Goal: Transaction & Acquisition: Book appointment/travel/reservation

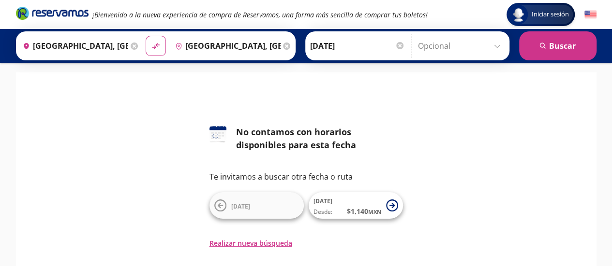
click at [324, 46] on input "[DATE]" at bounding box center [357, 46] width 95 height 24
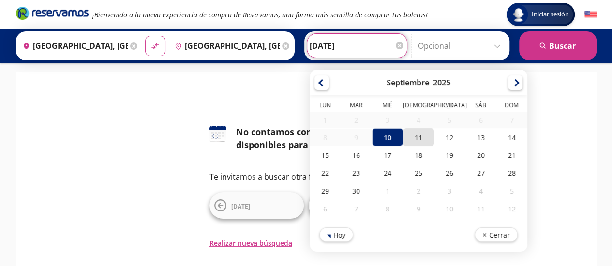
click at [405, 134] on div "11" at bounding box center [417, 138] width 31 height 18
type input "[DATE]"
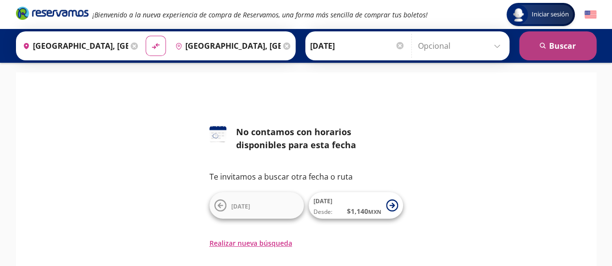
click at [561, 43] on button "search [GEOGRAPHIC_DATA]" at bounding box center [557, 45] width 77 height 29
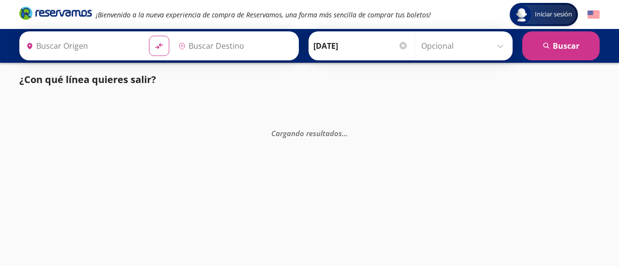
type input "[GEOGRAPHIC_DATA], [GEOGRAPHIC_DATA]"
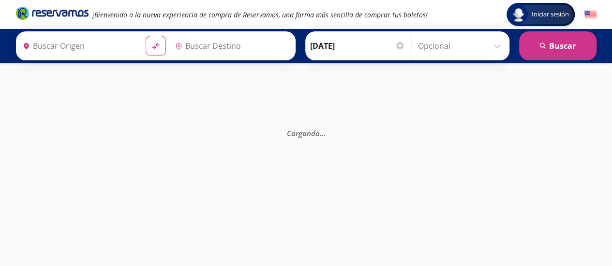
type input "[GEOGRAPHIC_DATA], [GEOGRAPHIC_DATA]"
